Goal: Find specific fact: Find specific fact

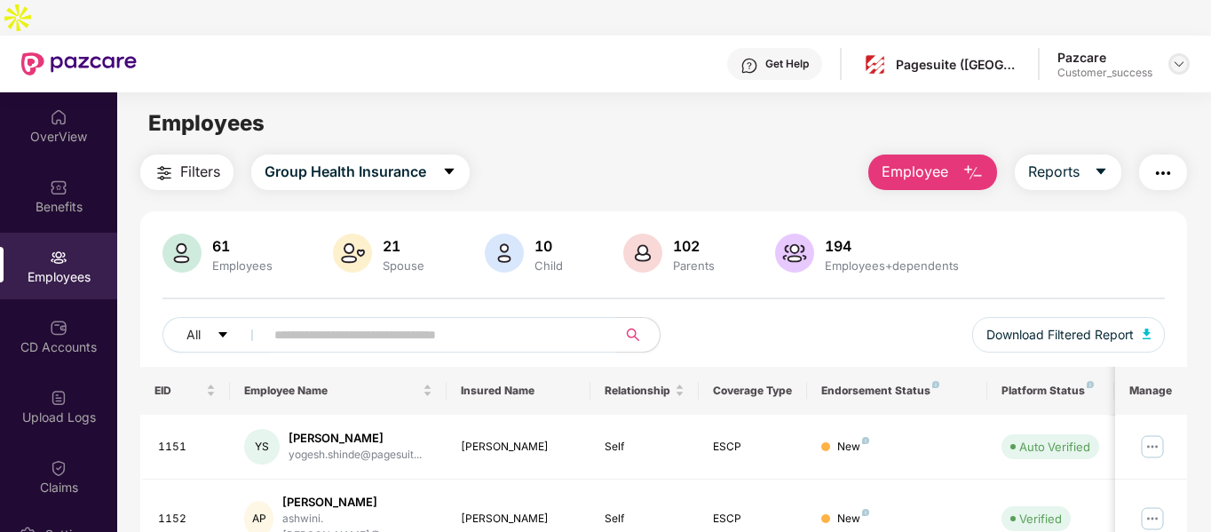
click at [1186, 53] on div at bounding box center [1179, 63] width 21 height 21
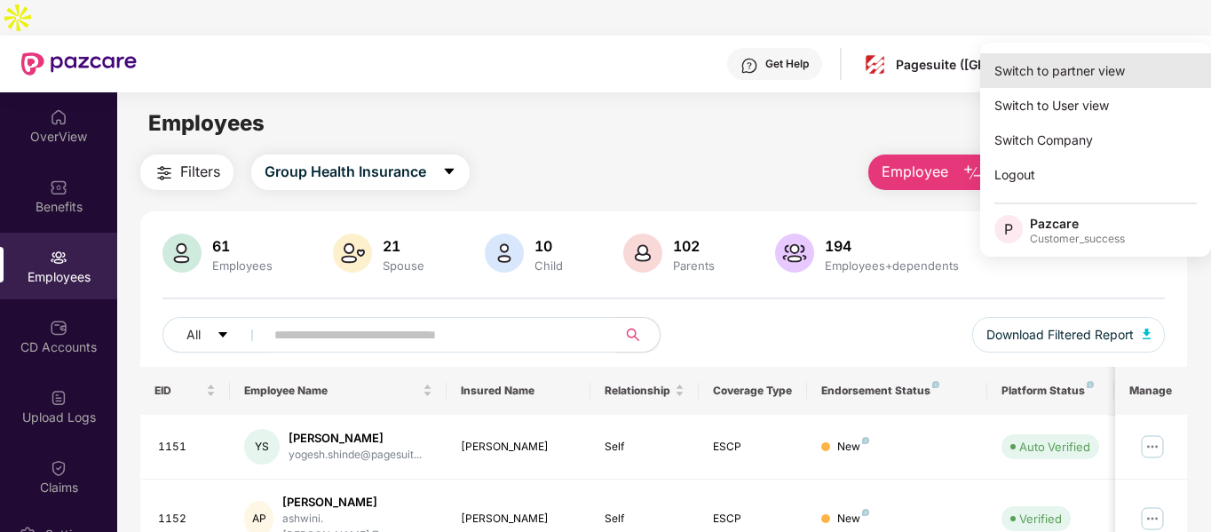
click at [1091, 66] on div "Switch to partner view" at bounding box center [1095, 70] width 231 height 35
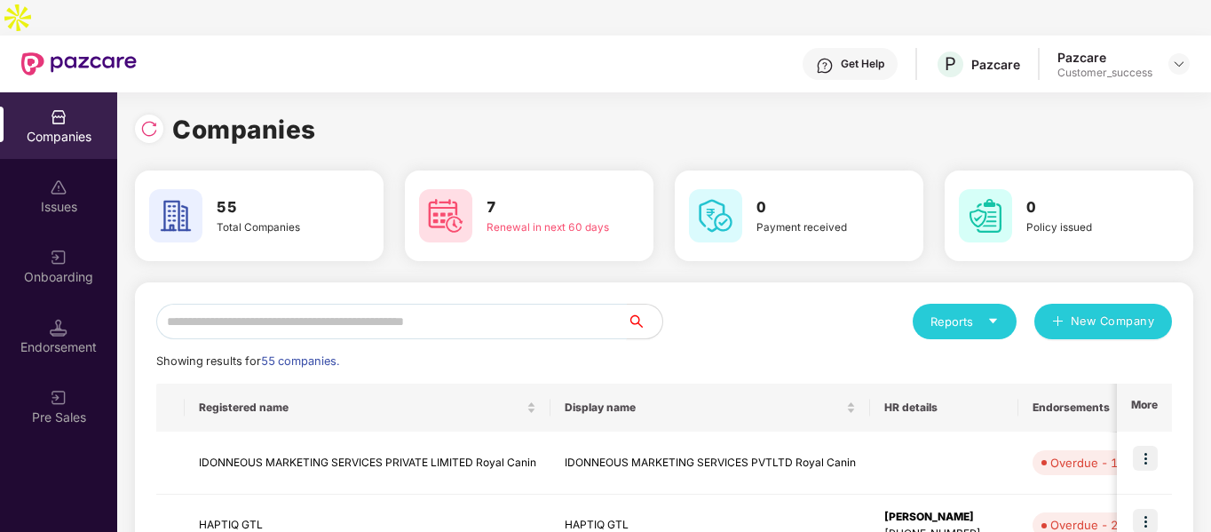
click at [414, 304] on input "text" at bounding box center [391, 322] width 471 height 36
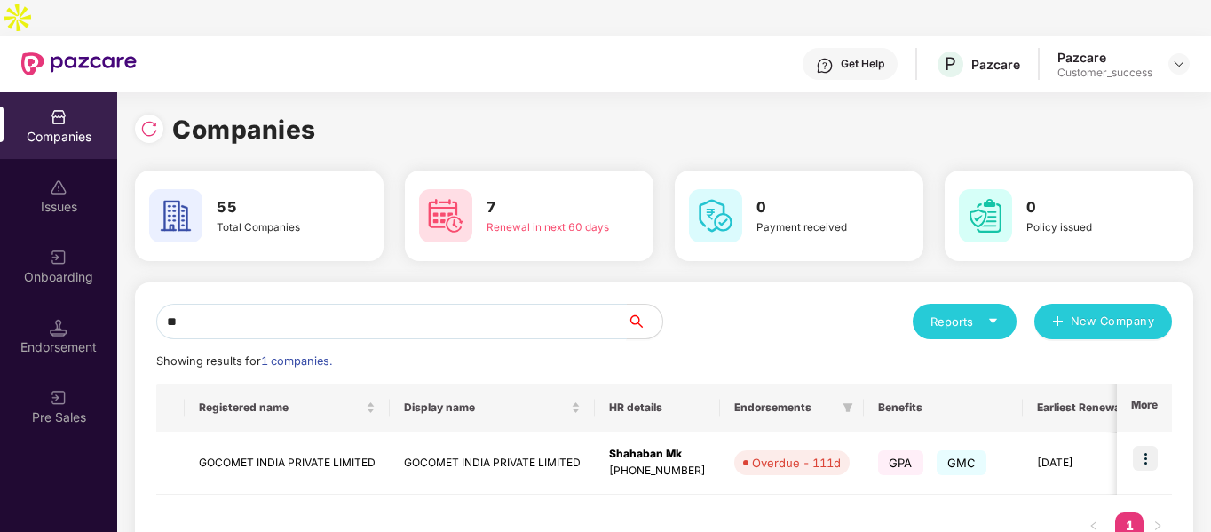
type input "***"
click at [237, 434] on td "GOCOMET INDIA PRIVATE LIMITED" at bounding box center [287, 463] width 205 height 63
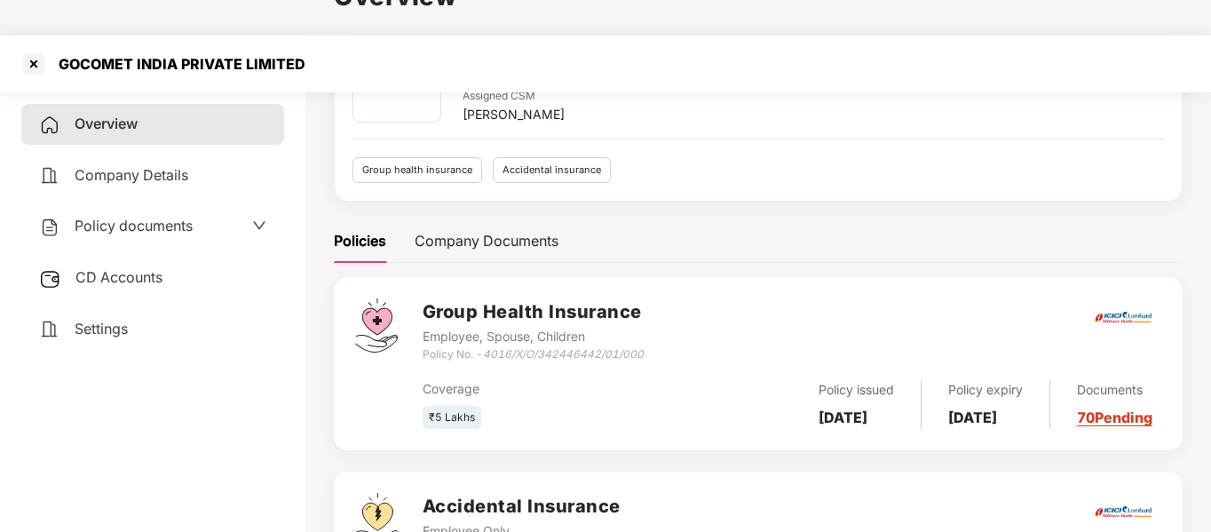
scroll to position [130, 0]
drag, startPoint x: 487, startPoint y: 316, endPoint x: 650, endPoint y: 317, distance: 163.4
click at [650, 317] on div "Group Health Insurance Employee, Spouse, Children Policy No. - 4016/X/O/3424464…" at bounding box center [792, 330] width 739 height 64
copy icon "4016/X/O/342446442/01/000"
click at [29, 50] on div at bounding box center [34, 64] width 28 height 28
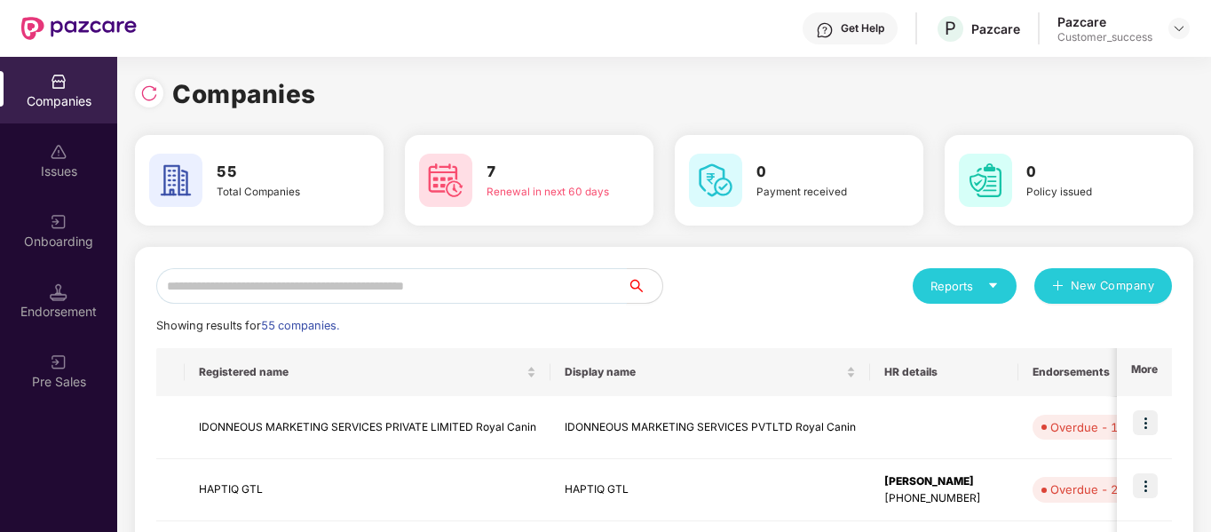
scroll to position [0, 0]
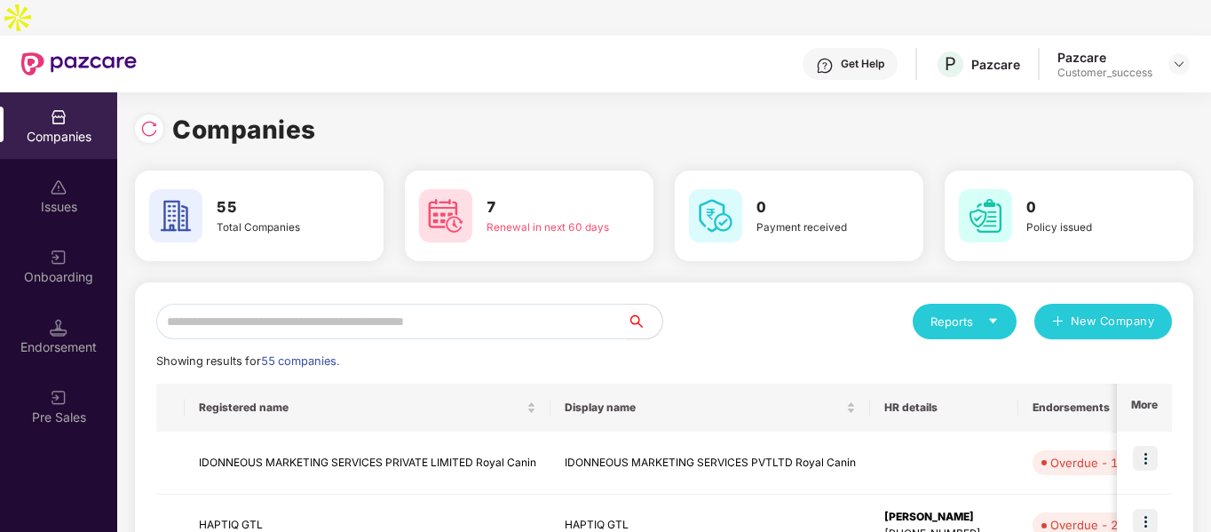
click at [329, 304] on input "text" at bounding box center [391, 322] width 471 height 36
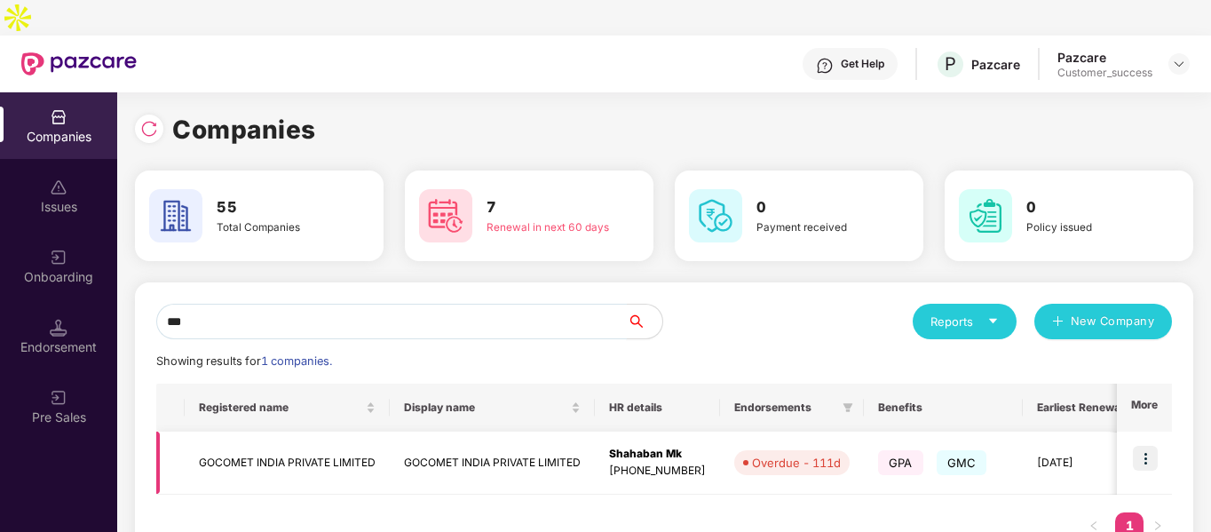
type input "***"
click at [1136, 446] on img at bounding box center [1145, 458] width 25 height 25
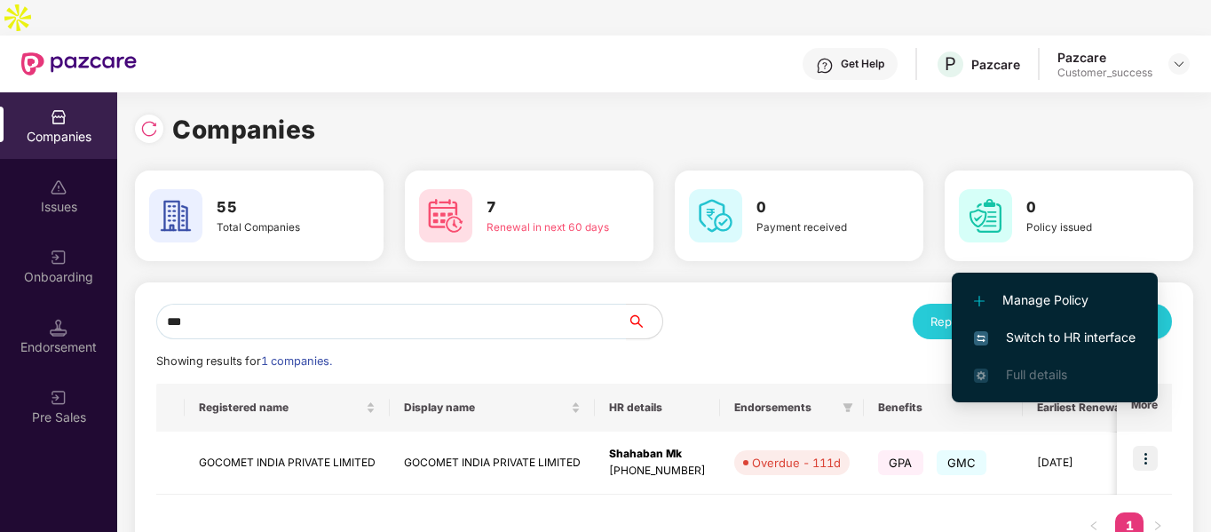
click at [1012, 345] on span "Switch to HR interface" at bounding box center [1055, 338] width 162 height 20
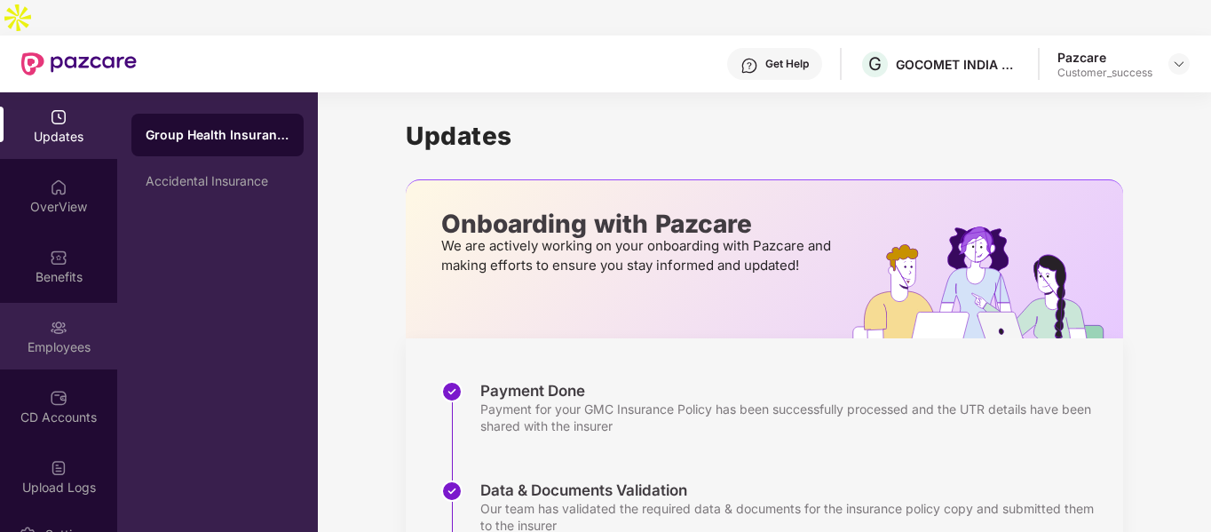
click at [38, 303] on div "Employees" at bounding box center [58, 336] width 117 height 67
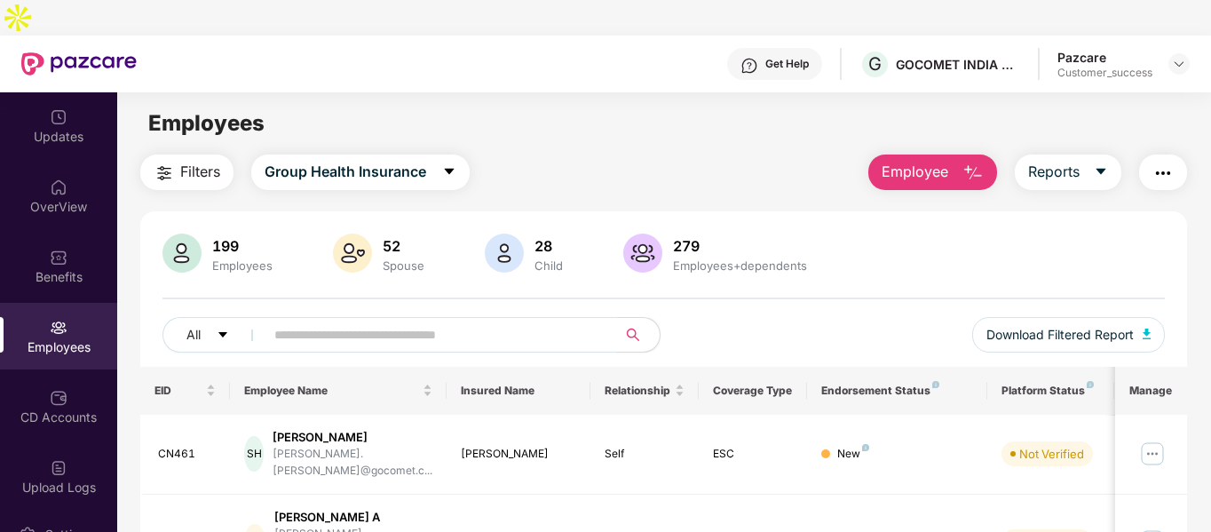
click at [404, 321] on input "text" at bounding box center [433, 334] width 319 height 27
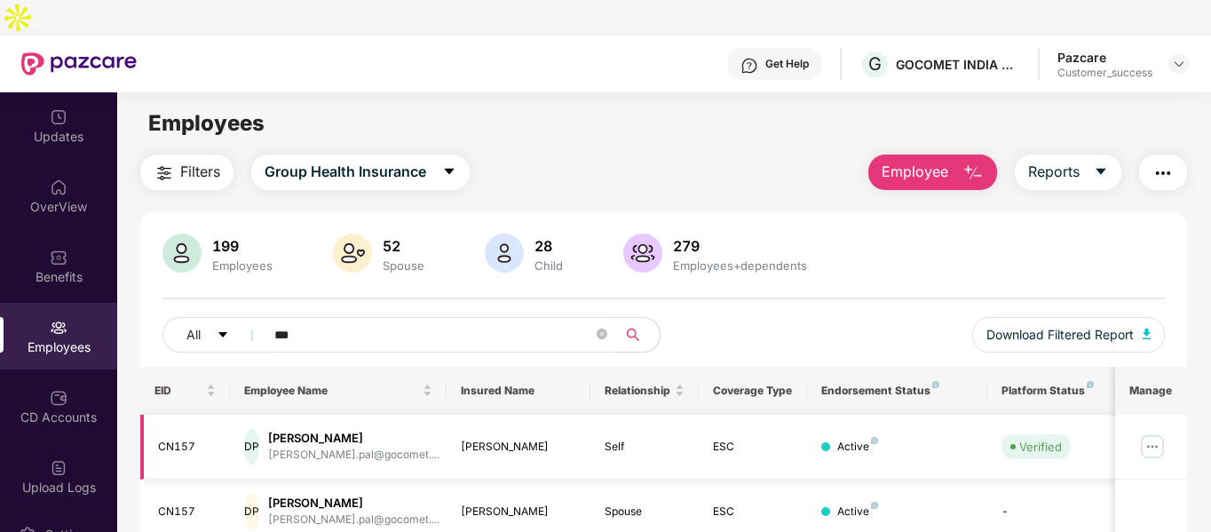
scroll to position [106, 0]
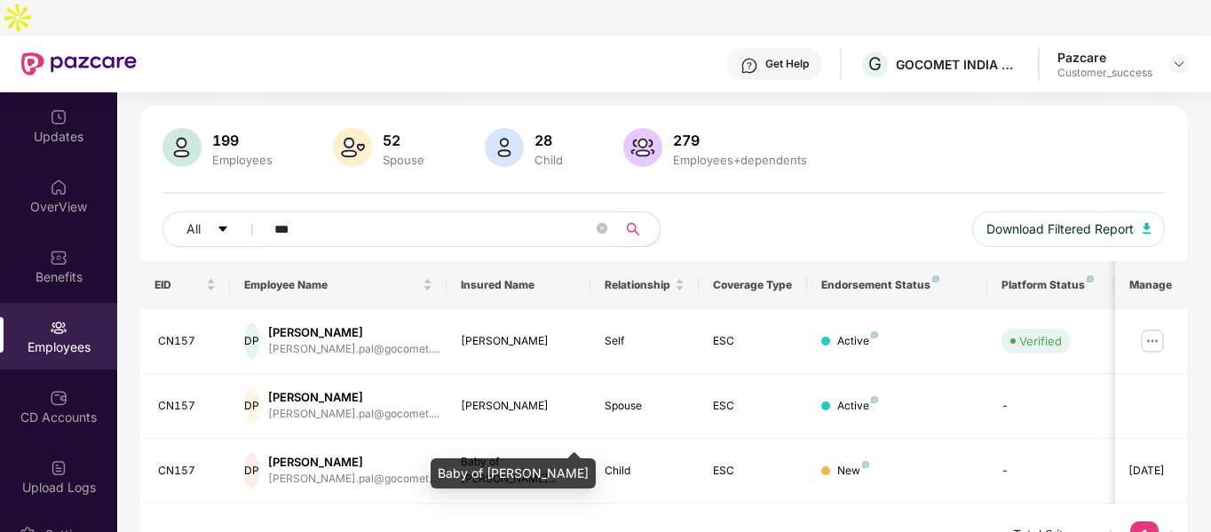
type input "***"
click at [528, 479] on div "Baby of [PERSON_NAME]" at bounding box center [513, 473] width 165 height 30
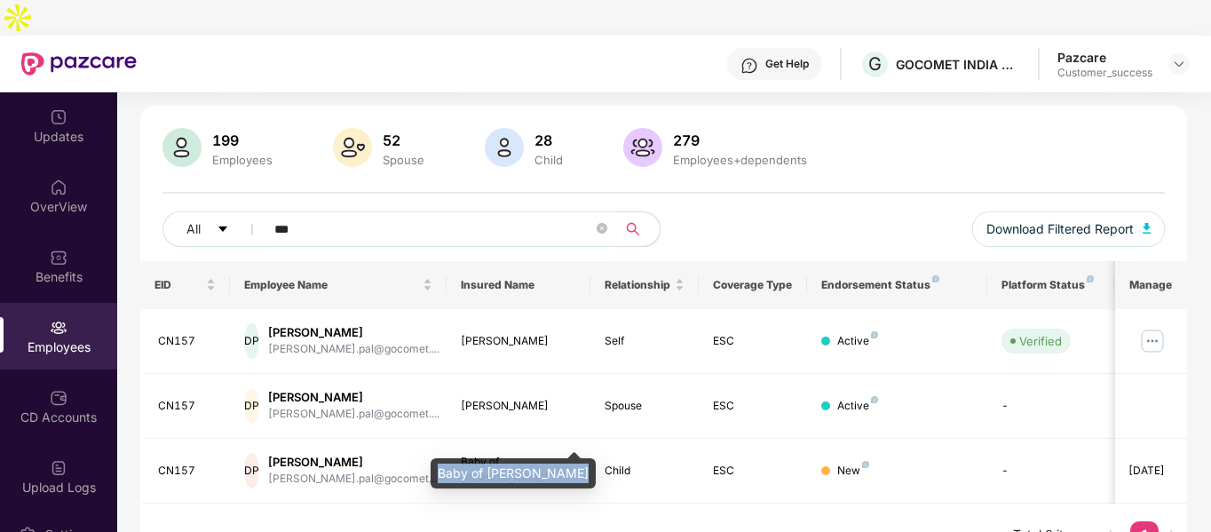
copy div "Baby of [PERSON_NAME]"
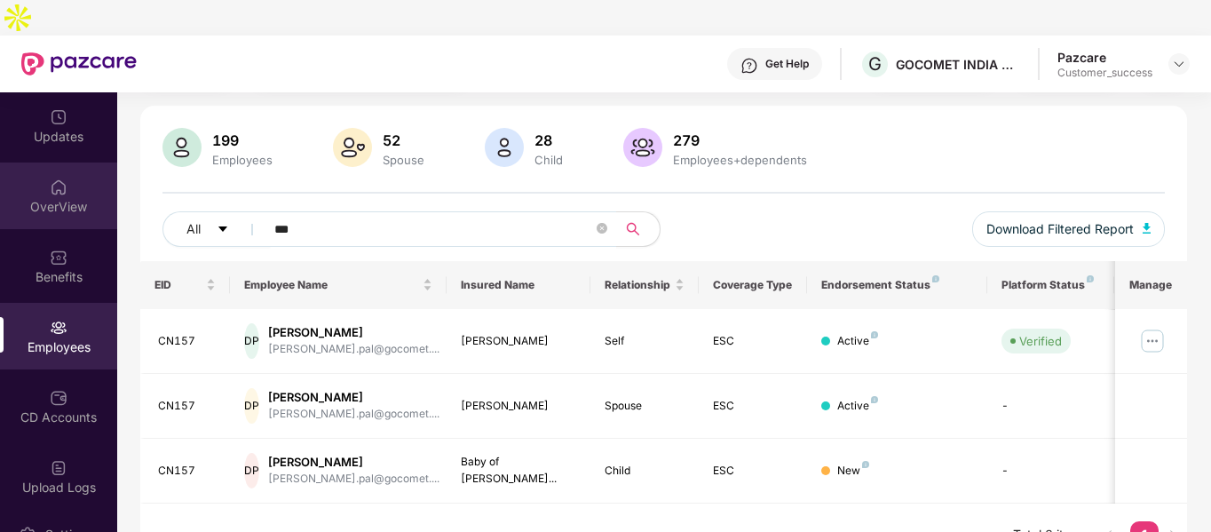
click at [63, 179] on img at bounding box center [59, 188] width 18 height 18
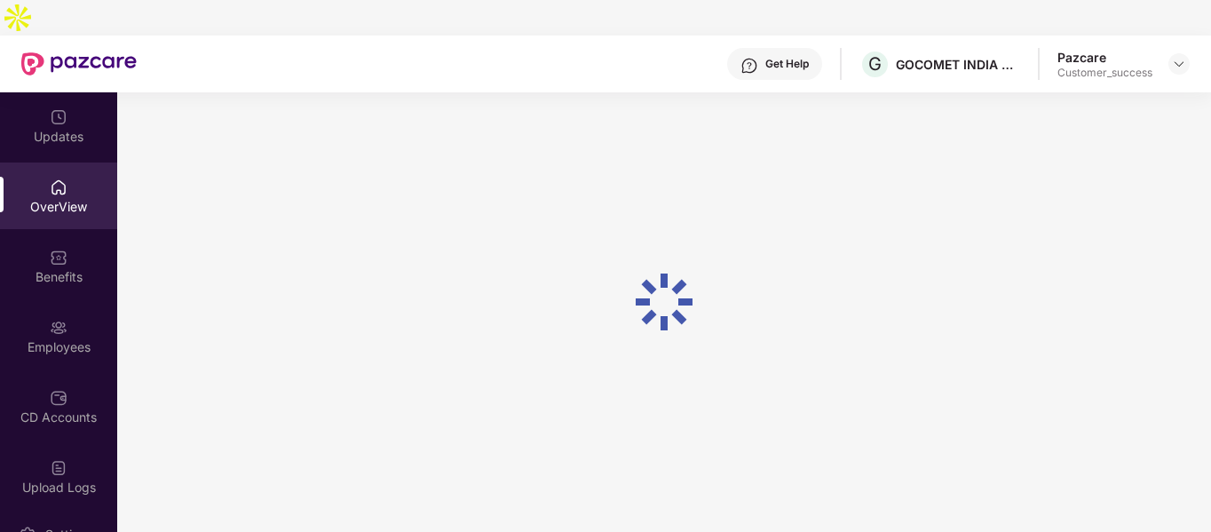
scroll to position [57, 0]
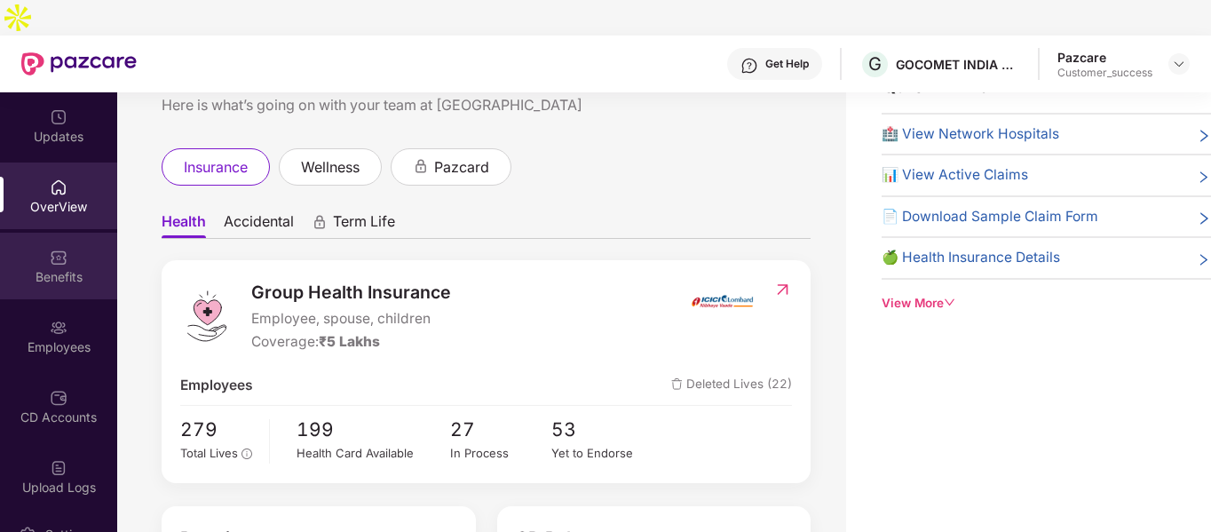
click at [52, 268] on div "Benefits" at bounding box center [58, 277] width 117 height 18
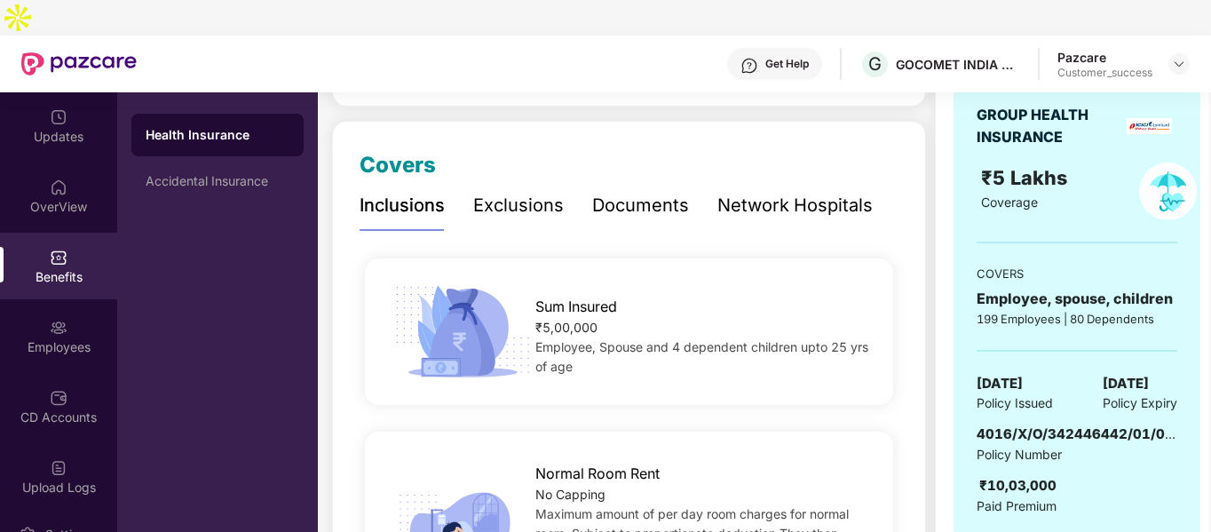
scroll to position [208, 0]
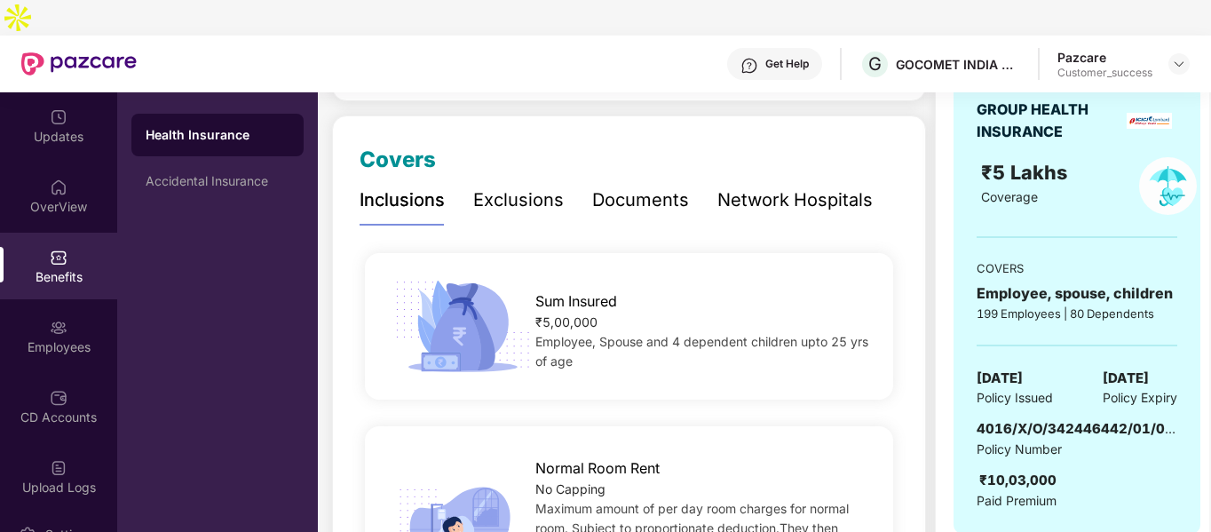
click at [1022, 420] on span "4016/X/O/342446442/01/000" at bounding box center [1080, 428] width 206 height 17
click at [1026, 470] on div "₹10,03,000" at bounding box center [1018, 480] width 77 height 21
click at [1015, 420] on span "4016/X/O/342446442/01/000" at bounding box center [1080, 428] width 206 height 17
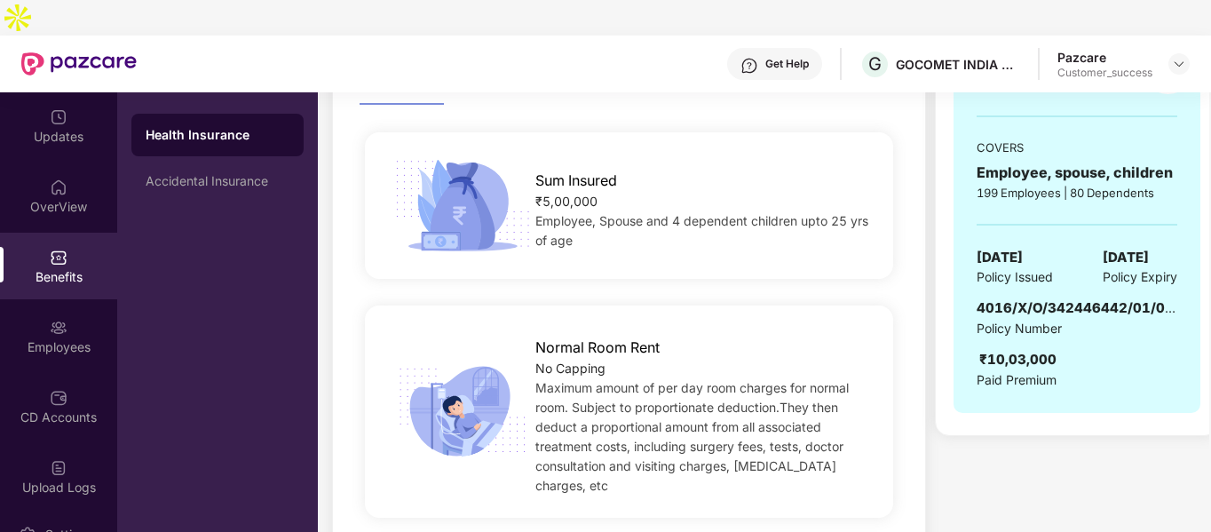
scroll to position [329, 0]
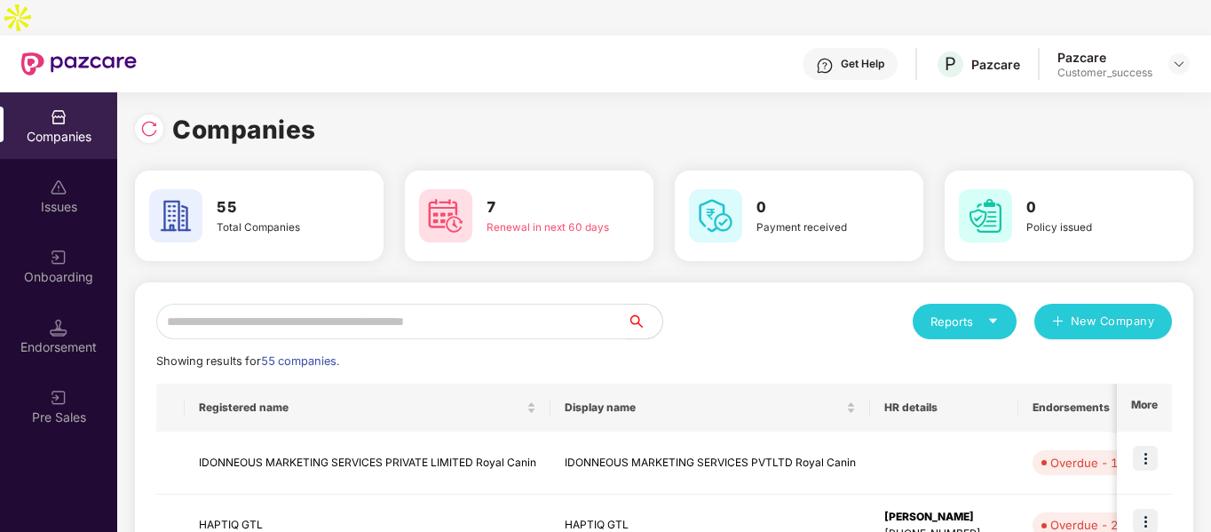
click at [494, 304] on input "text" at bounding box center [391, 322] width 471 height 36
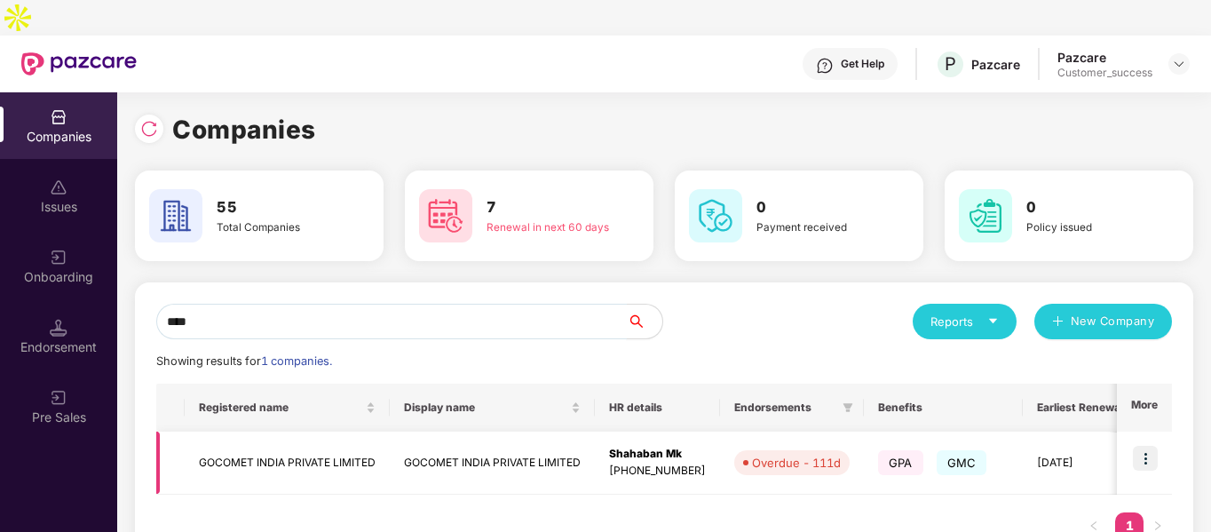
type input "****"
click at [288, 432] on td "GOCOMET INDIA PRIVATE LIMITED" at bounding box center [287, 463] width 205 height 63
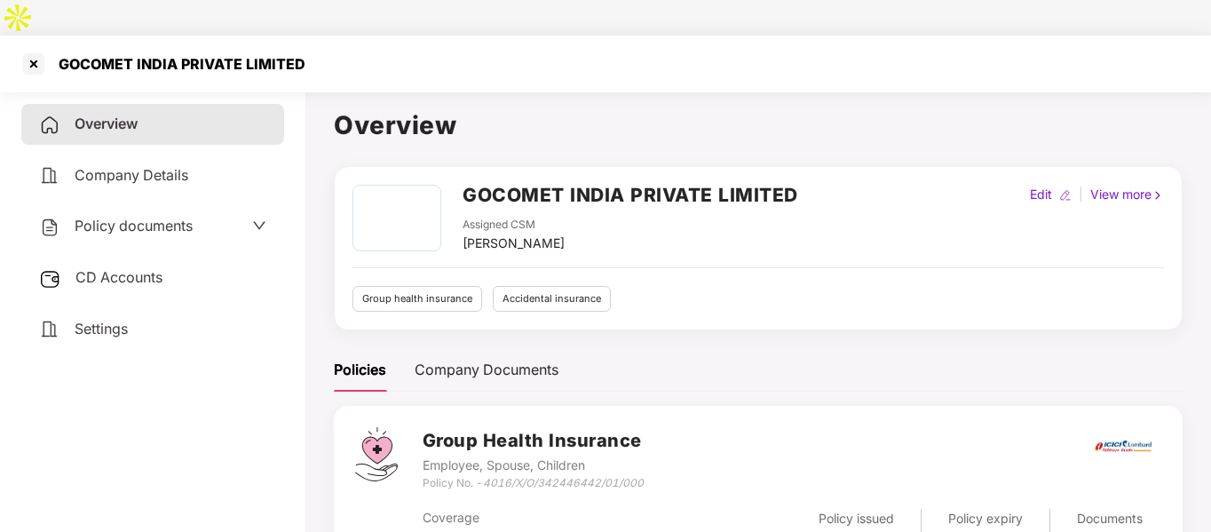
click at [426, 475] on div "Policy No. - 4016/X/O/342446442/01/000" at bounding box center [533, 483] width 221 height 17
copy div "Policy No. - 4016/X/O/342446442/01/000"
click at [557, 185] on div "GOCOMET INDIA PRIVATE LIMITED" at bounding box center [631, 201] width 336 height 32
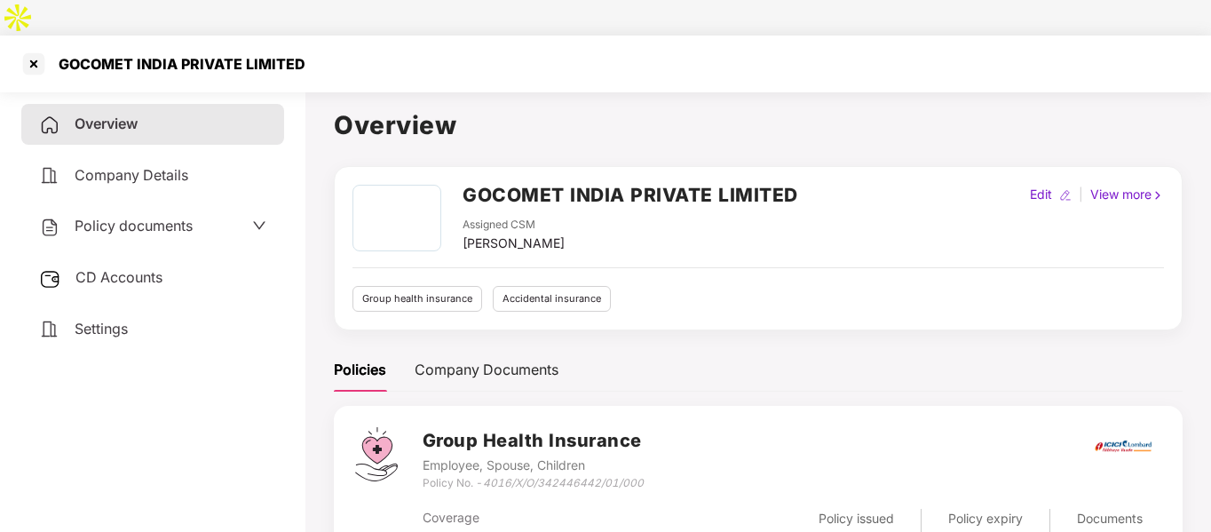
click at [545, 180] on h2 "GOCOMET INDIA PRIVATE LIMITED" at bounding box center [631, 194] width 336 height 29
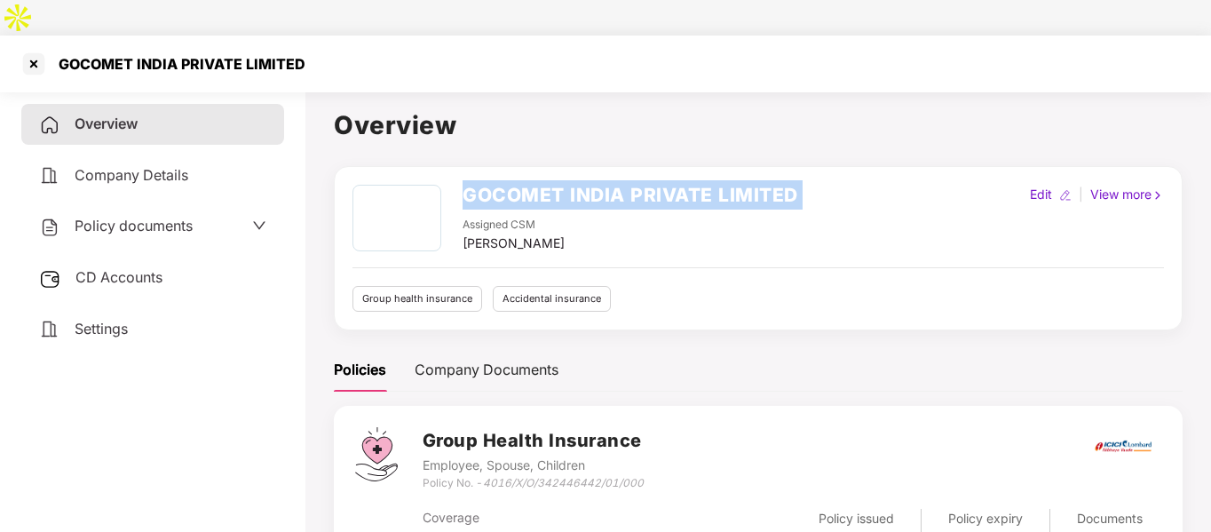
click at [545, 180] on h2 "GOCOMET INDIA PRIVATE LIMITED" at bounding box center [631, 194] width 336 height 29
copy h2 "GOCOMET INDIA PRIVATE LIMITED"
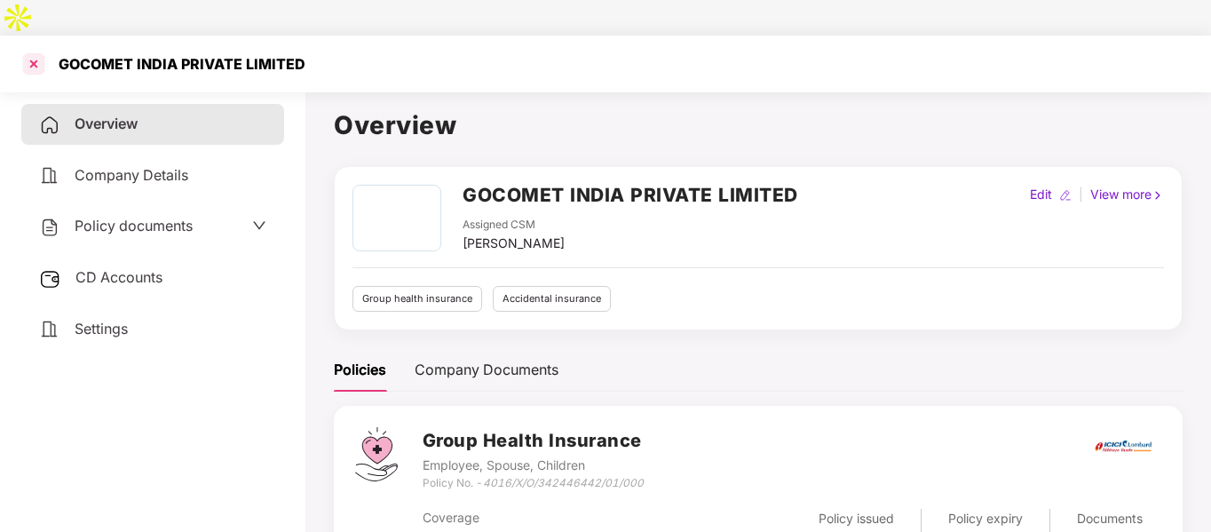
click at [35, 50] on div at bounding box center [34, 64] width 28 height 28
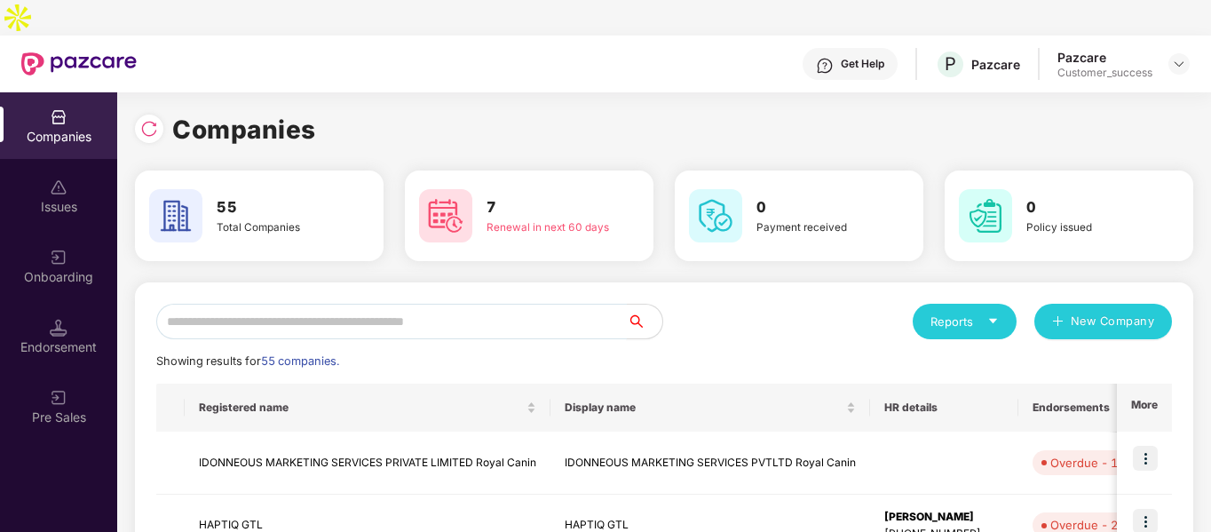
click at [321, 304] on input "text" at bounding box center [391, 322] width 471 height 36
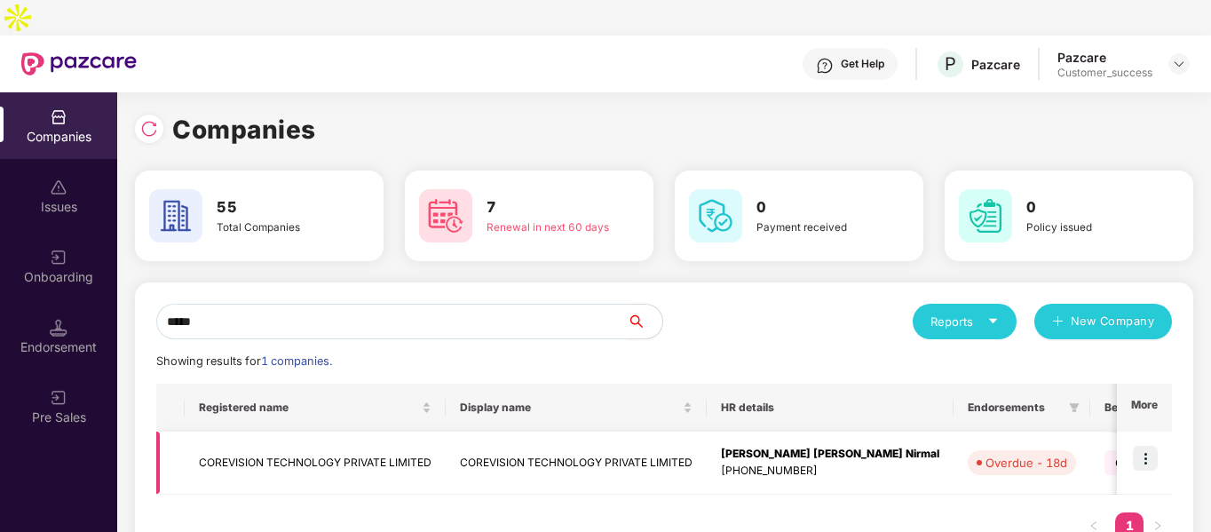
type input "*****"
click at [1145, 446] on img at bounding box center [1145, 458] width 25 height 25
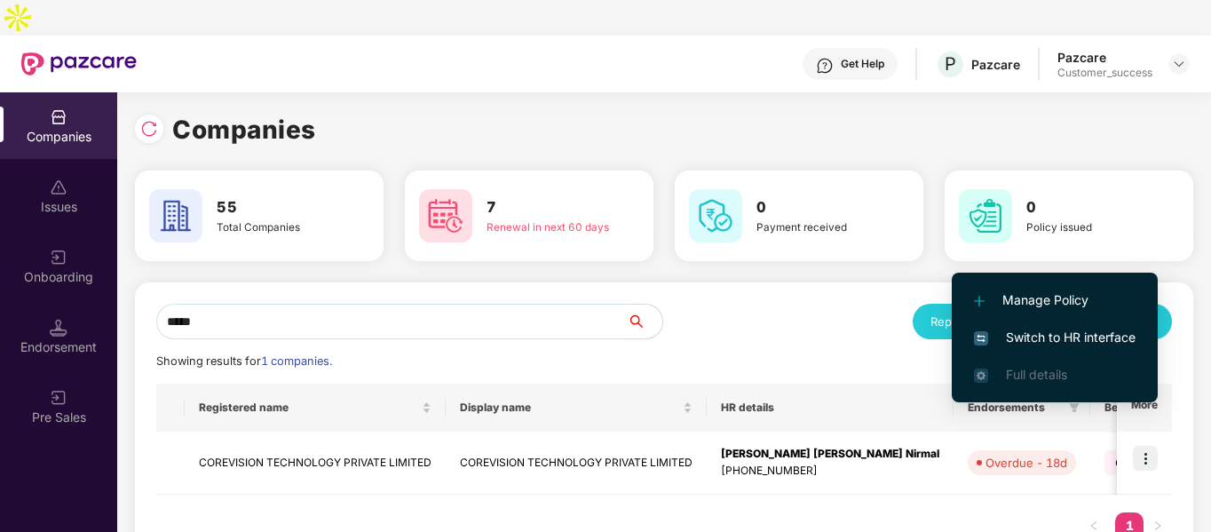
click at [1046, 340] on span "Switch to HR interface" at bounding box center [1055, 338] width 162 height 20
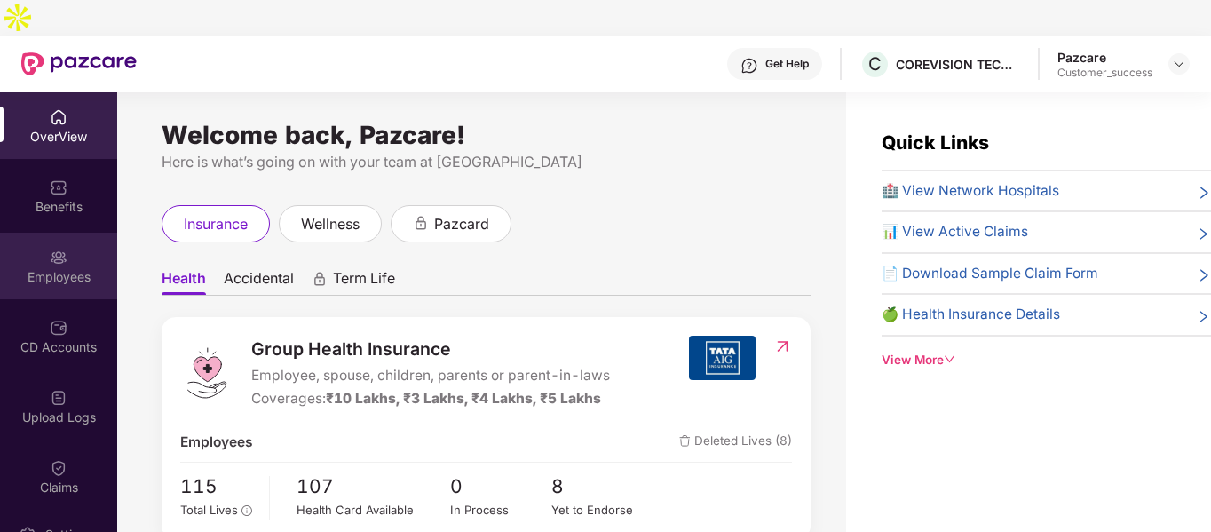
click at [72, 233] on div "Employees" at bounding box center [58, 266] width 117 height 67
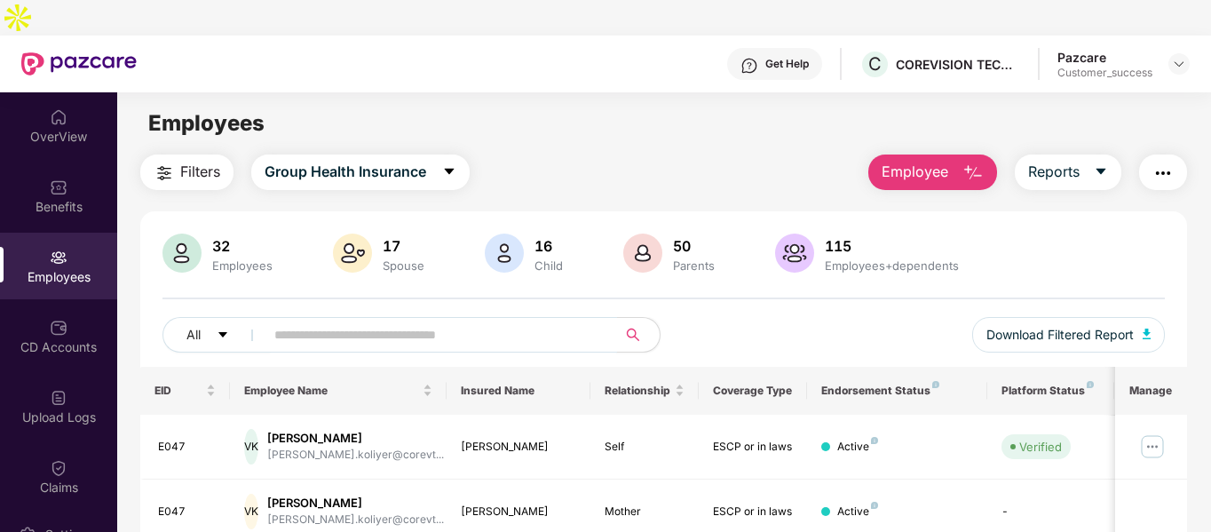
click at [299, 321] on input "text" at bounding box center [433, 334] width 319 height 27
paste input "**********"
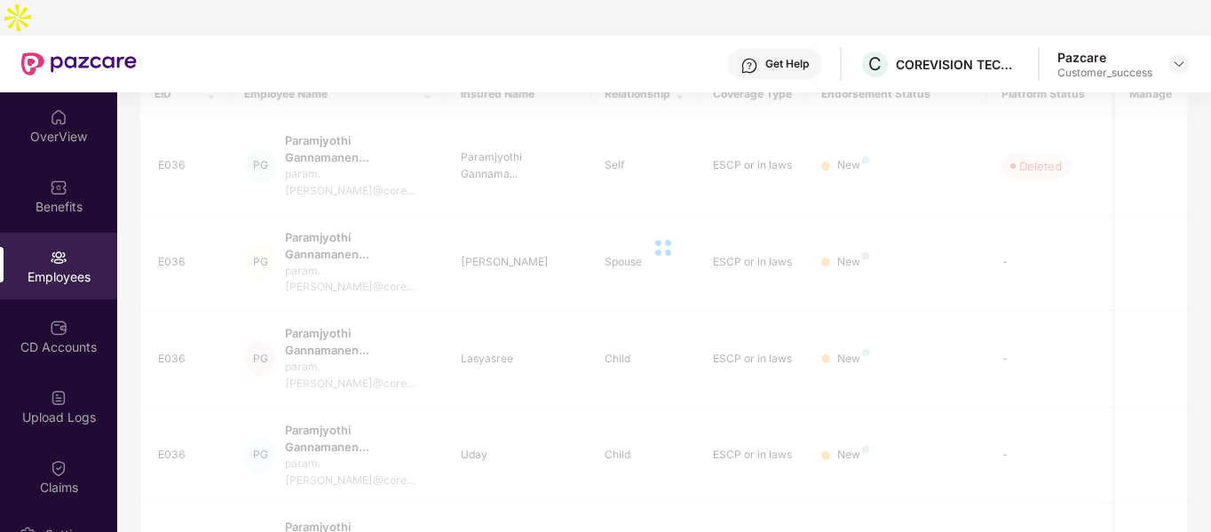
scroll to position [390, 0]
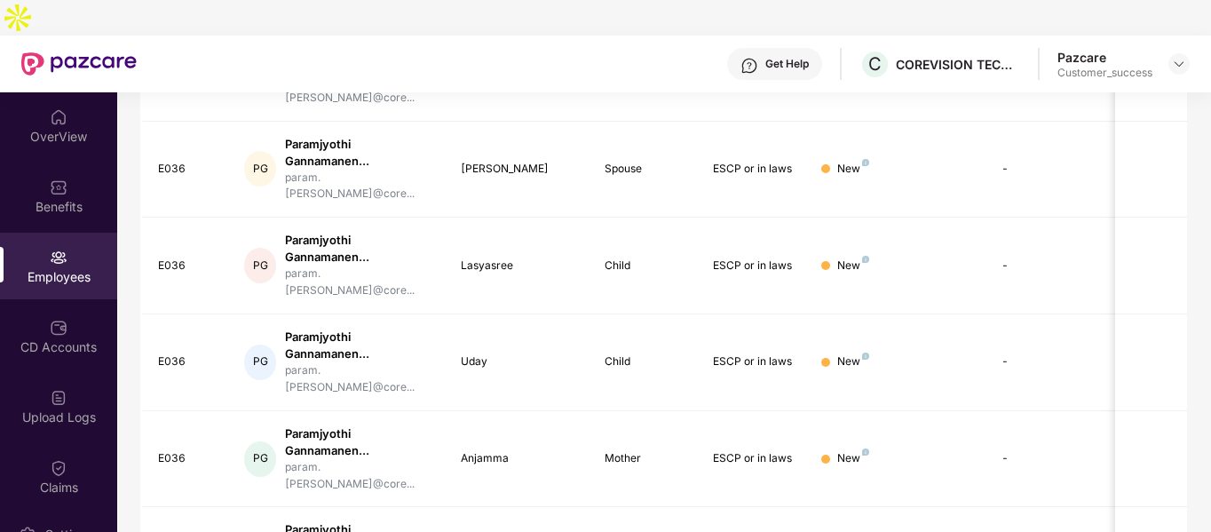
type input "**********"
click at [64, 338] on div "CD Accounts" at bounding box center [58, 347] width 117 height 18
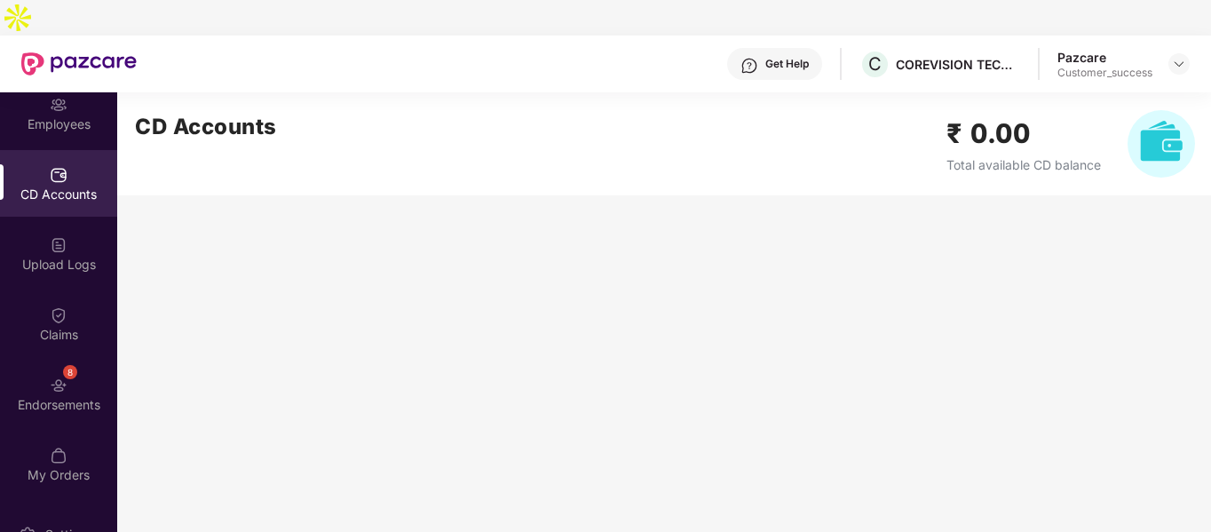
scroll to position [0, 0]
